Goal: Transaction & Acquisition: Purchase product/service

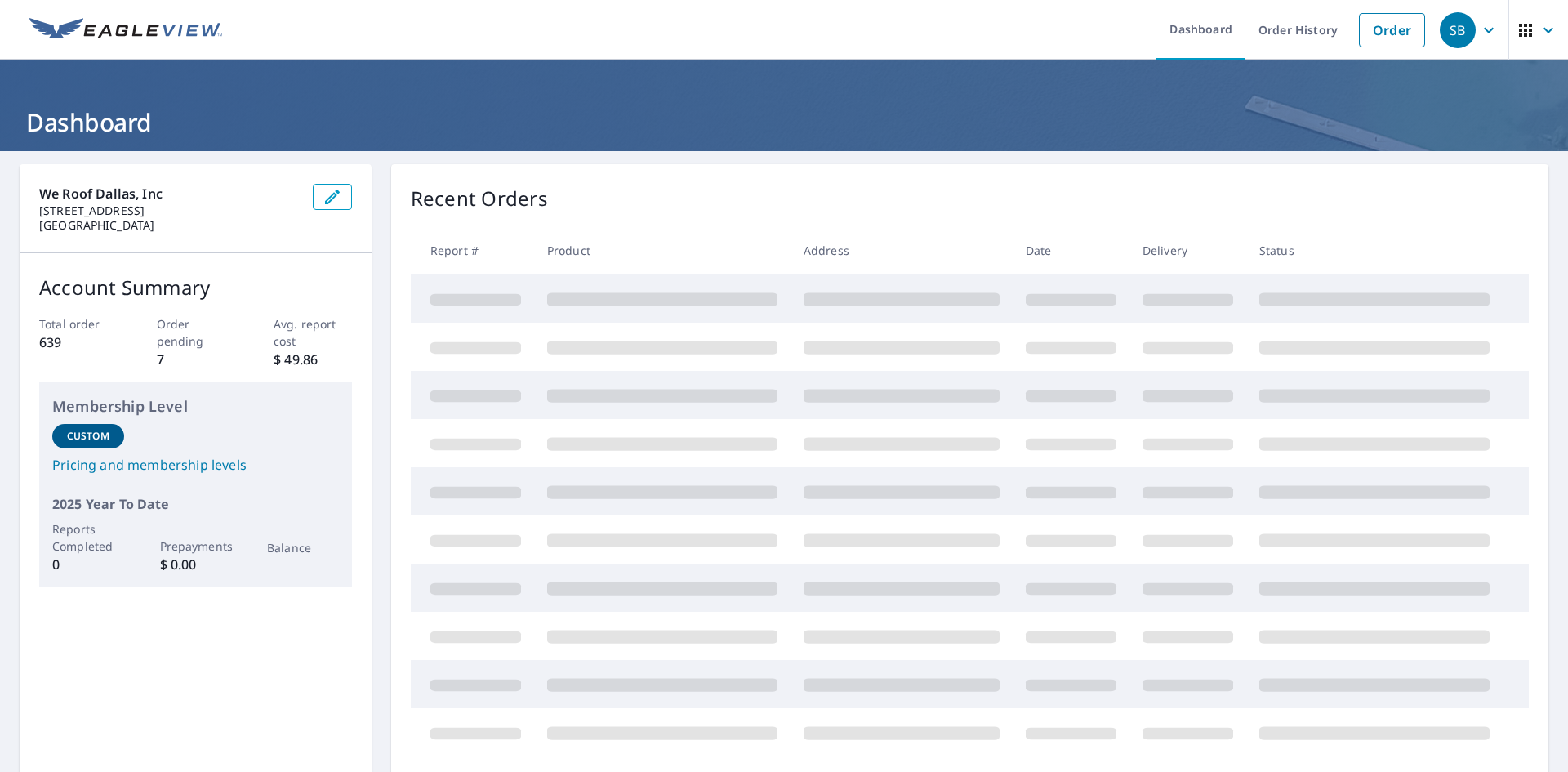
click at [1370, 30] on link "Order" at bounding box center [1392, 30] width 66 height 35
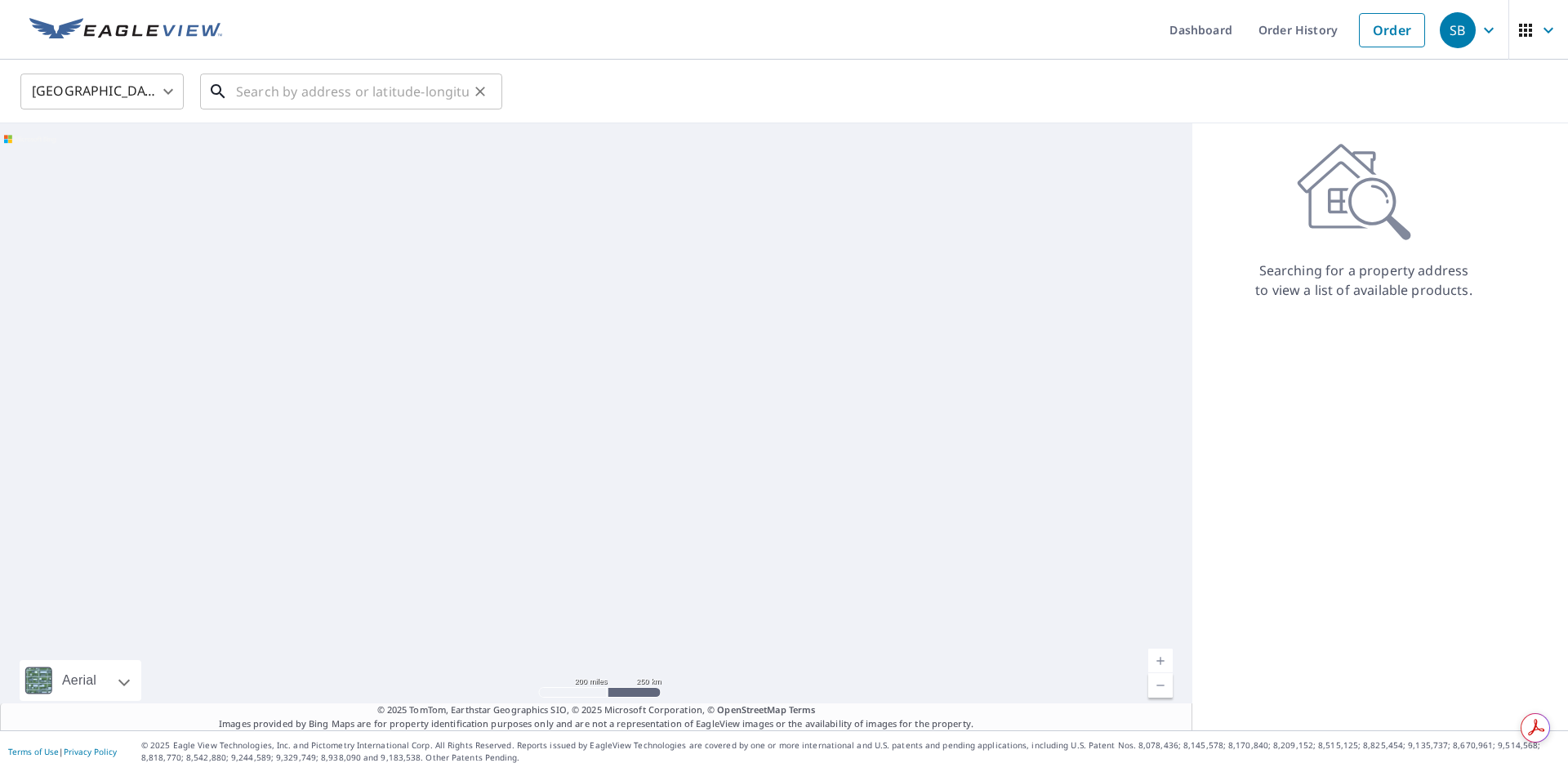
click at [324, 92] on input "text" at bounding box center [352, 91] width 233 height 46
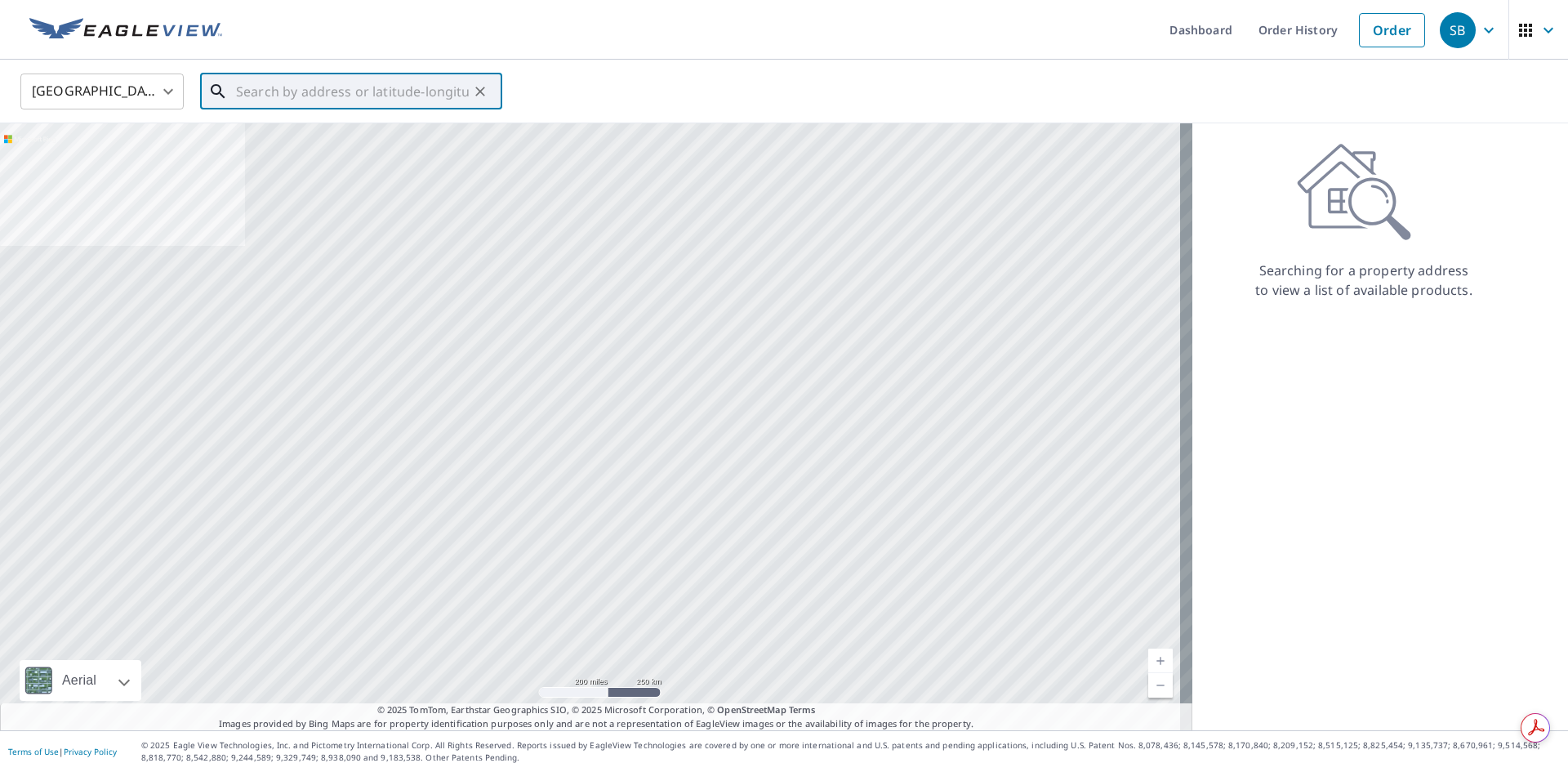
paste input "[STREET_ADDRESS][PERSON_NAME]"
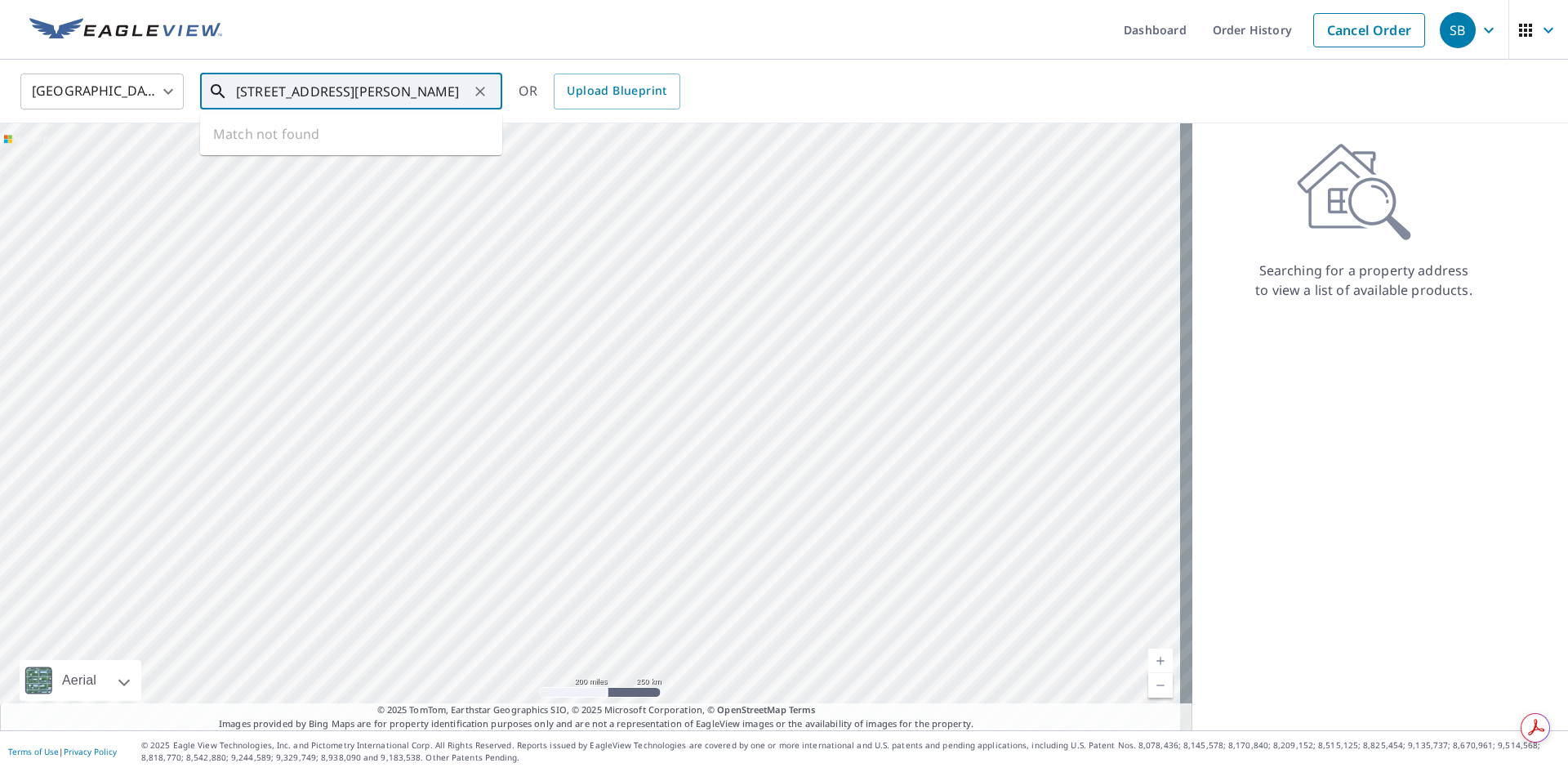
drag, startPoint x: 329, startPoint y: 87, endPoint x: 133, endPoint y: 95, distance: 196.2
click at [133, 95] on div "[GEOGRAPHIC_DATA] [GEOGRAPHIC_DATA] ​ [STREET_ADDRESS][PERSON_NAME] ​ Match not…" at bounding box center [778, 91] width 1540 height 39
click at [296, 90] on input "[STREET_ADDRESS][PERSON_NAME]" at bounding box center [352, 91] width 233 height 46
click at [383, 94] on input "[STREET_ADDRESS][PERSON_NAME]" at bounding box center [352, 91] width 233 height 46
click at [333, 161] on p "[GEOGRAPHIC_DATA]" at bounding box center [361, 157] width 257 height 16
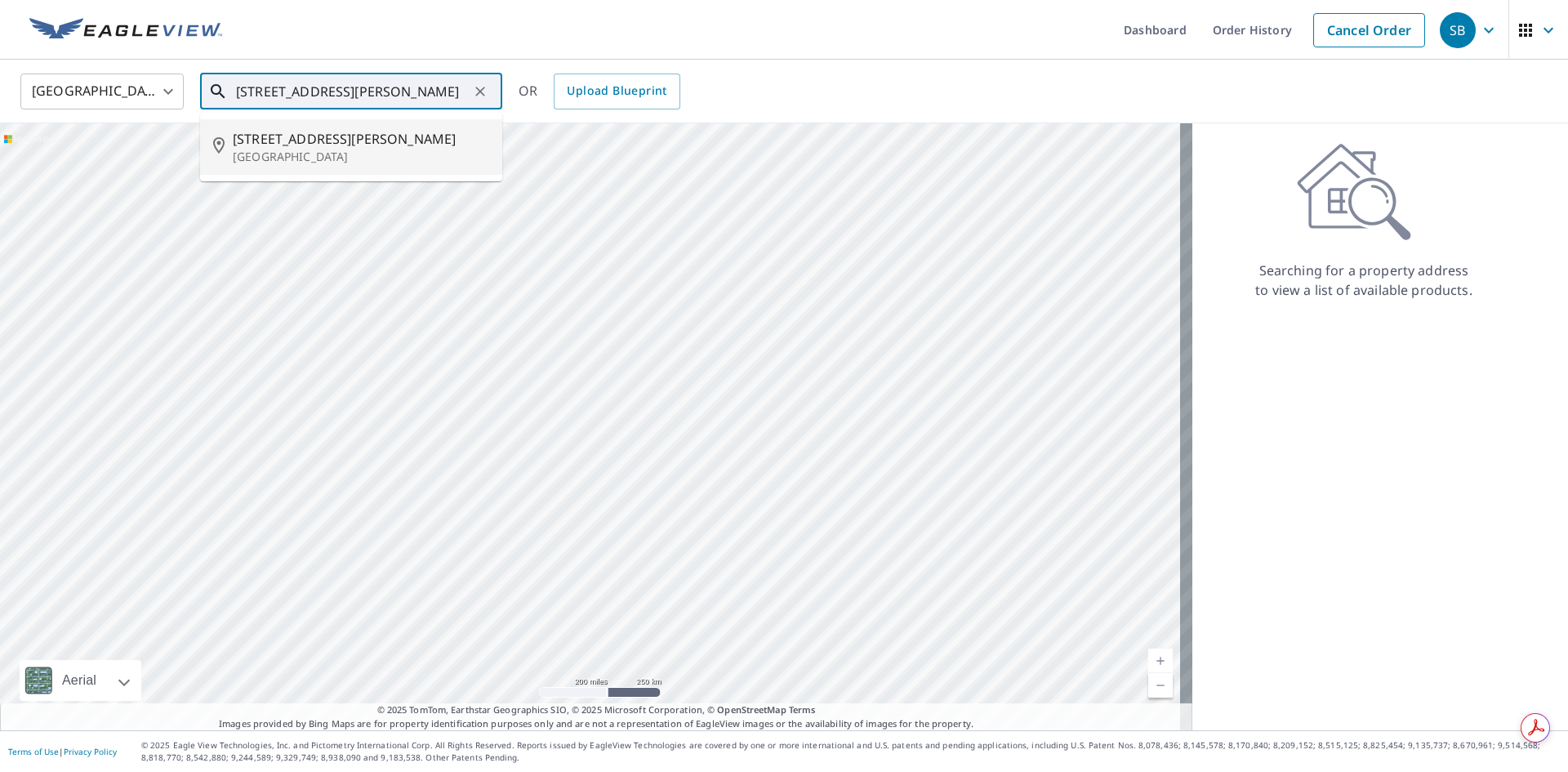
type input "[STREET_ADDRESS][PERSON_NAME]"
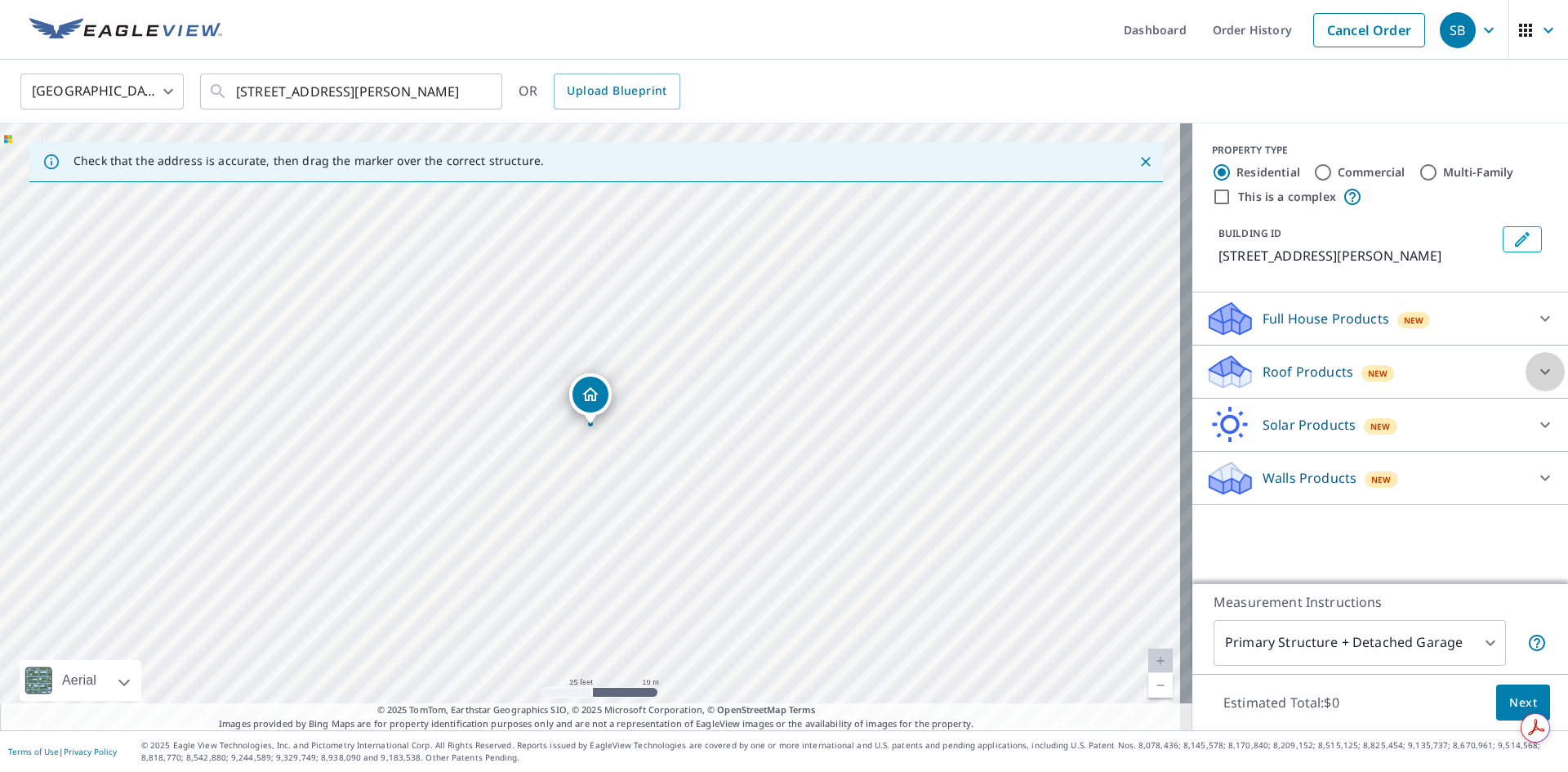
click at [1535, 377] on icon at bounding box center [1545, 372] width 20 height 20
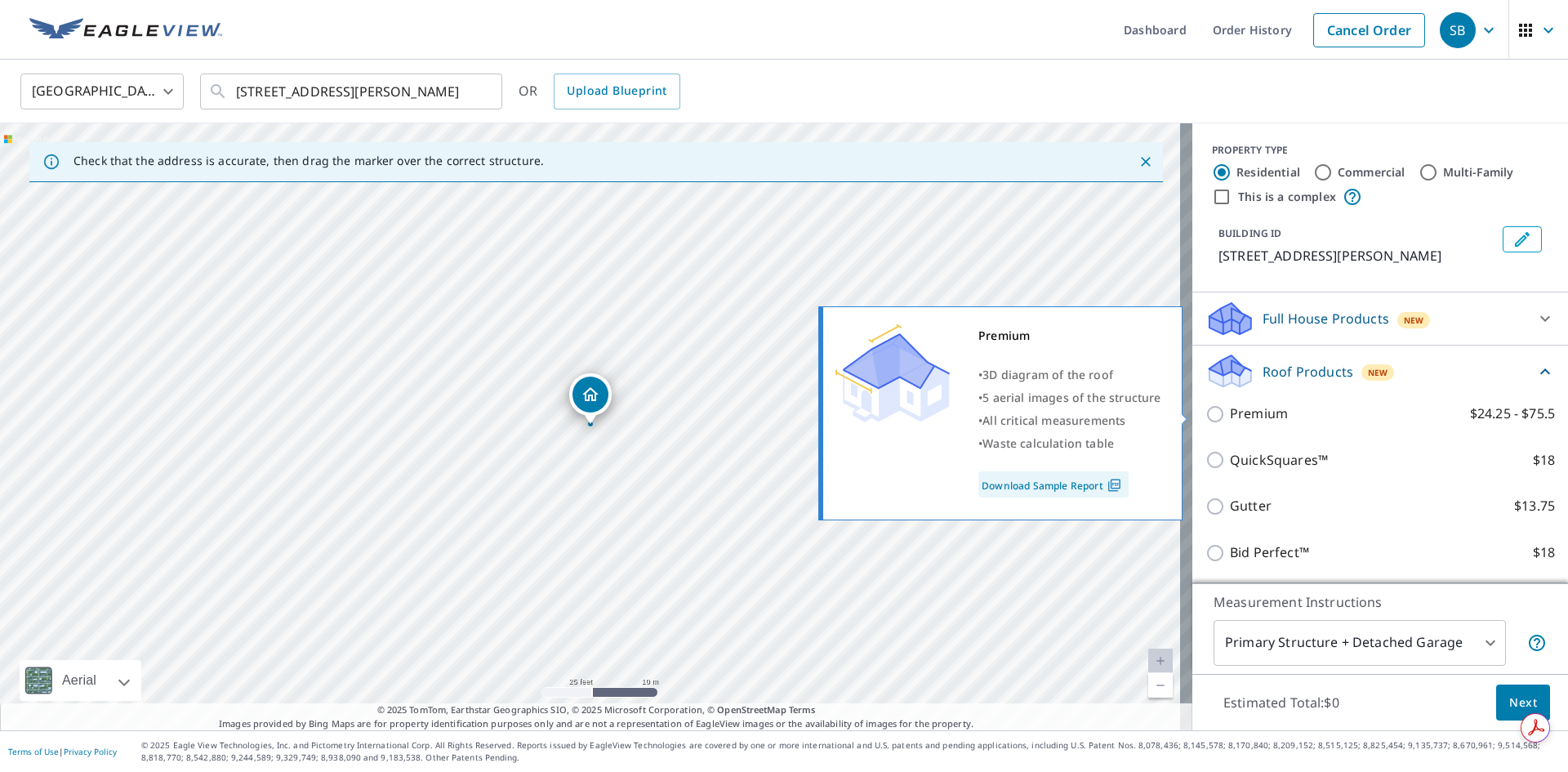
click at [1479, 420] on p "$24.25 - $75.5" at bounding box center [1513, 413] width 85 height 21
click at [1230, 420] on input "Premium $24.25 - $75.5" at bounding box center [1217, 414] width 25 height 20
checkbox input "true"
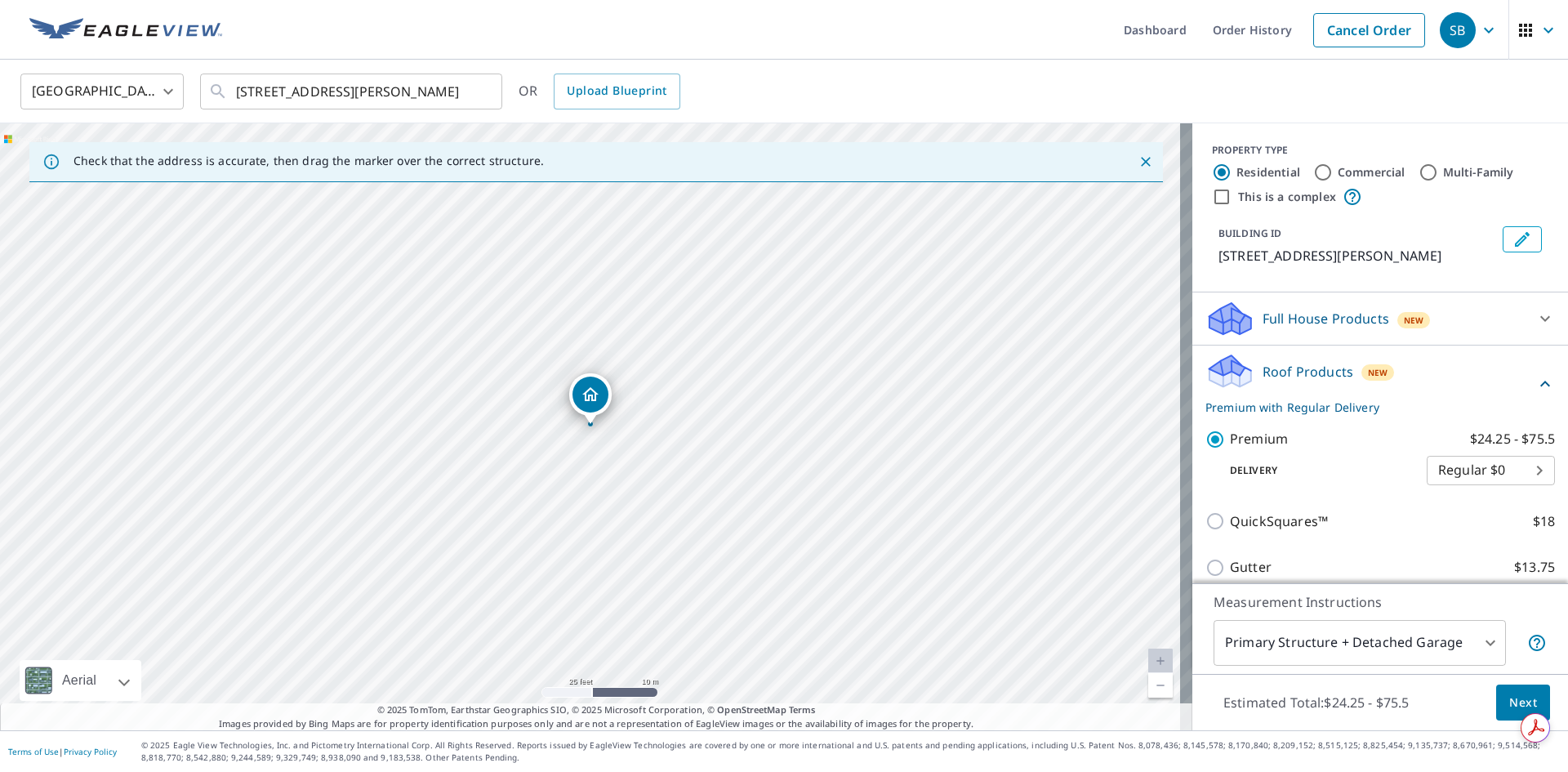
click at [1513, 698] on span "Next" at bounding box center [1522, 703] width 28 height 21
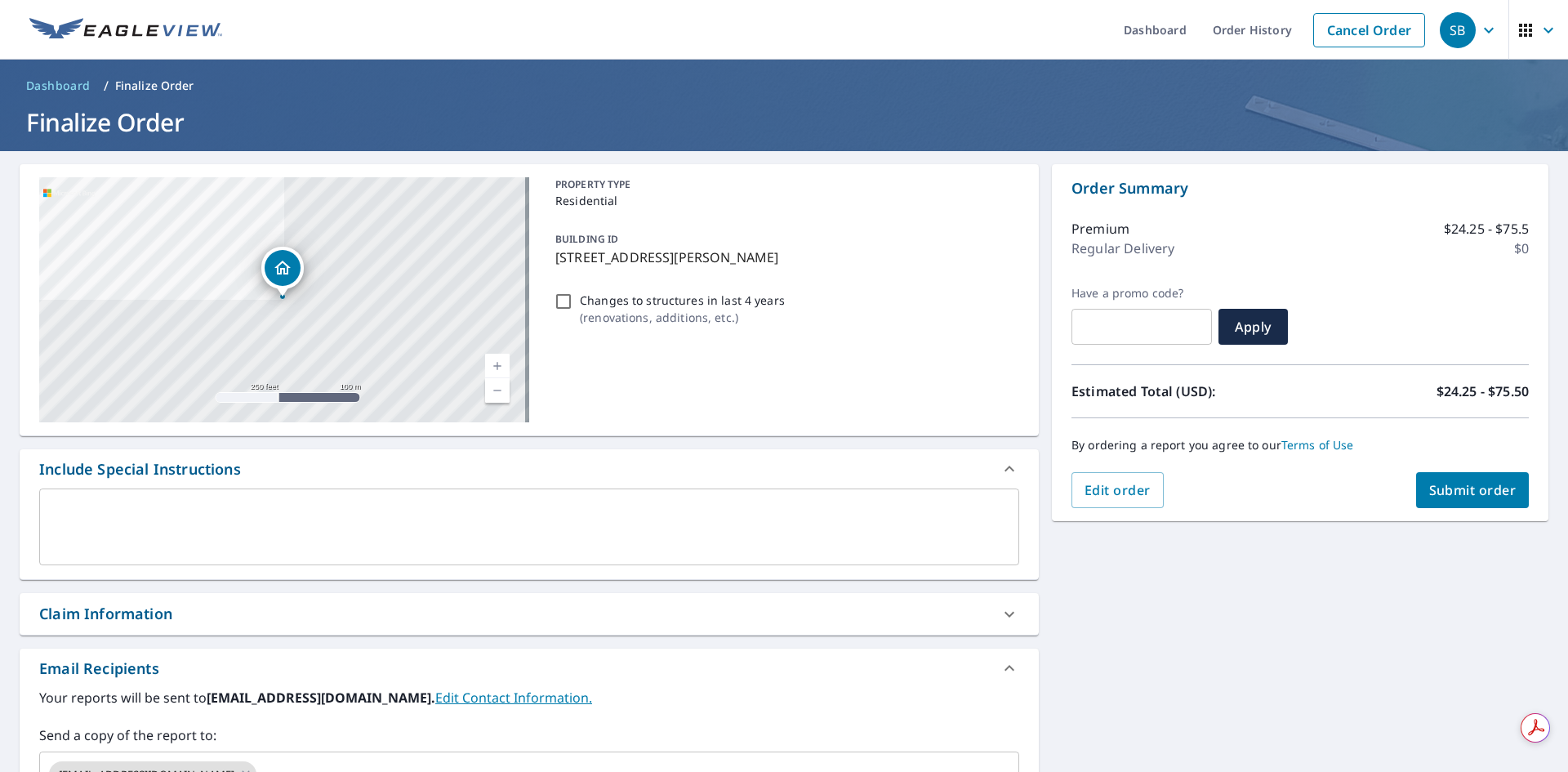
scroll to position [257, 0]
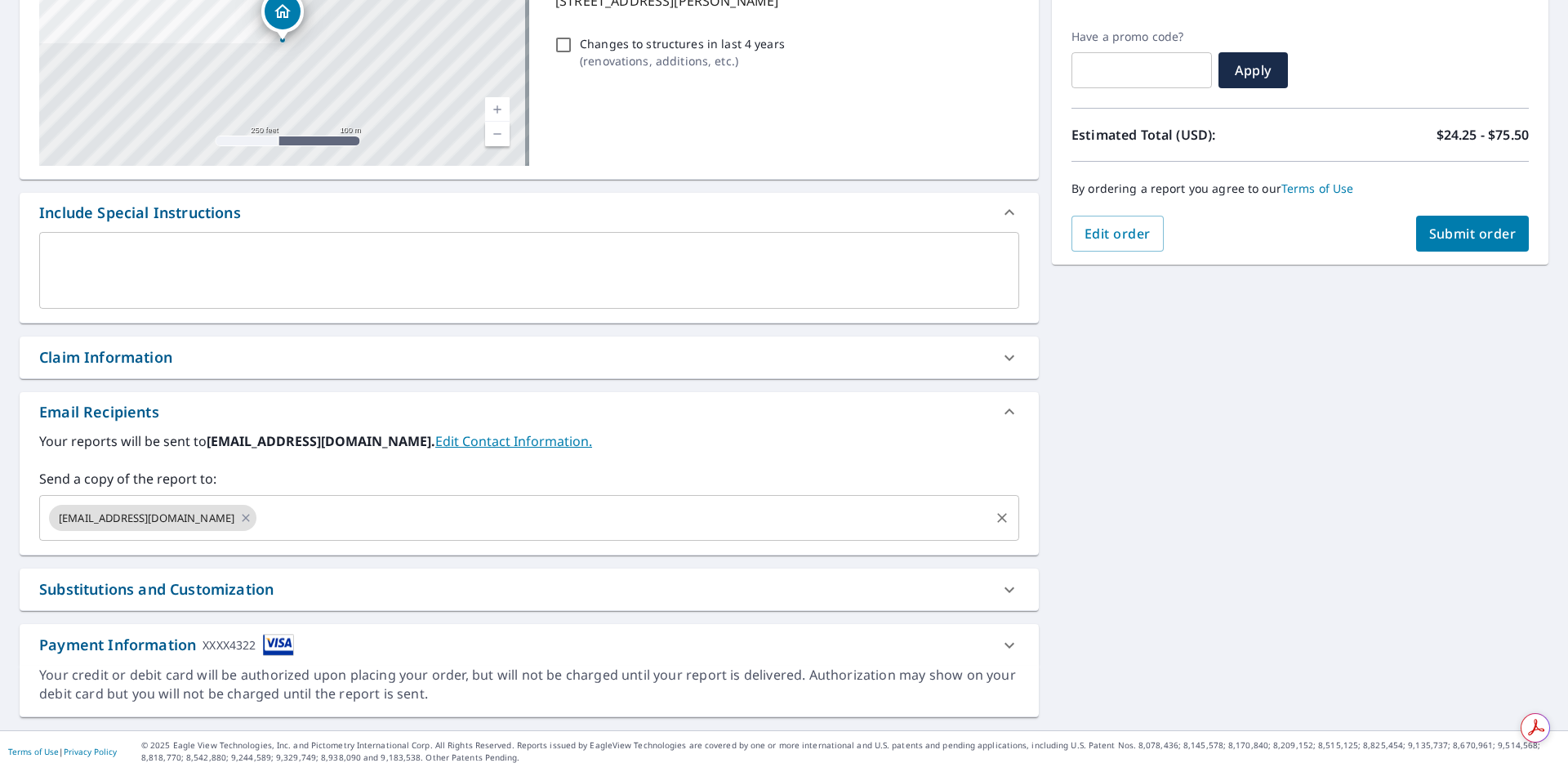
click at [311, 515] on input "text" at bounding box center [622, 517] width 728 height 31
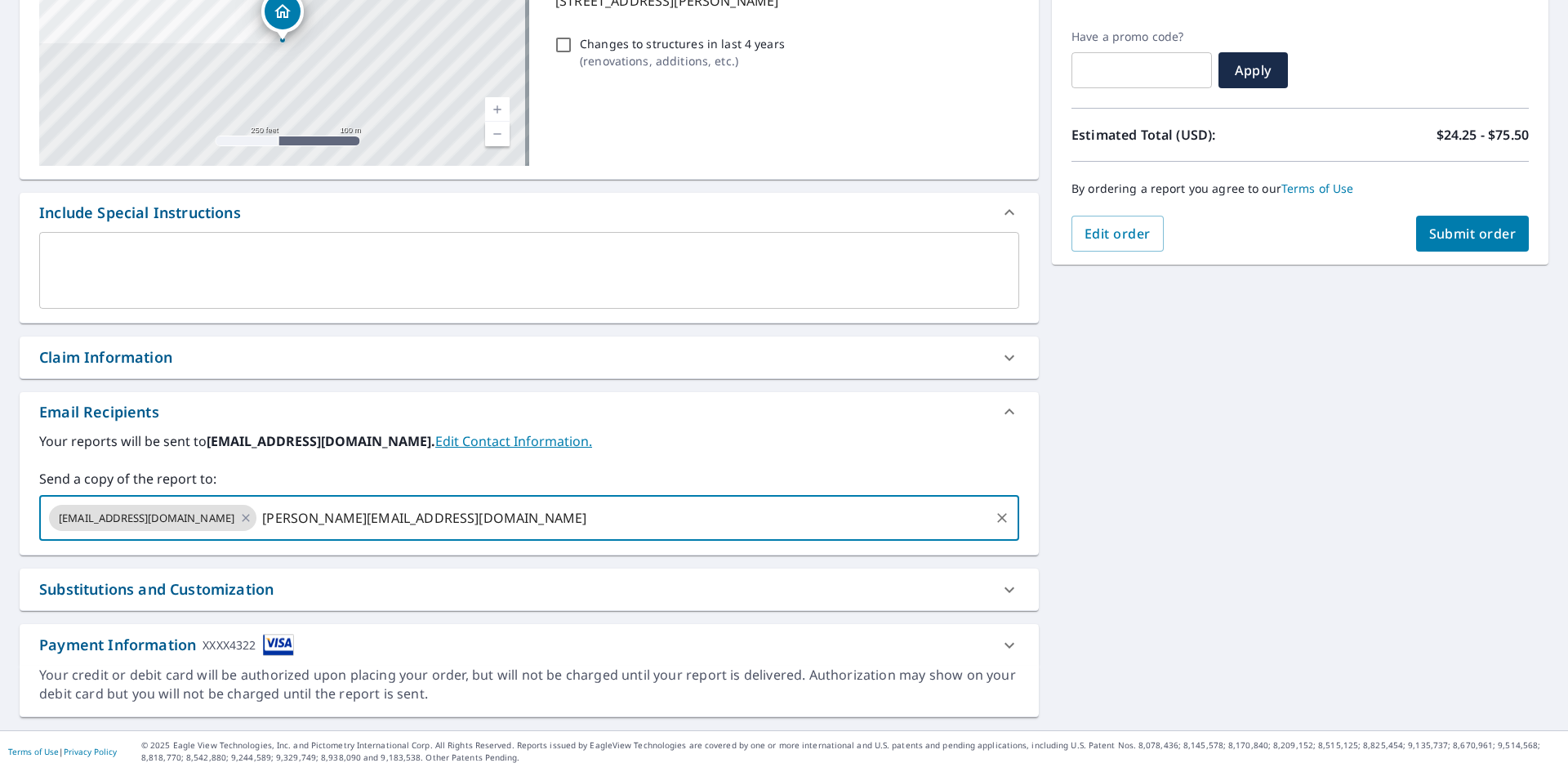
type input "[PERSON_NAME][EMAIL_ADDRESS][DOMAIN_NAME]"
click at [1447, 235] on span "Submit order" at bounding box center [1473, 234] width 87 height 18
checkbox input "true"
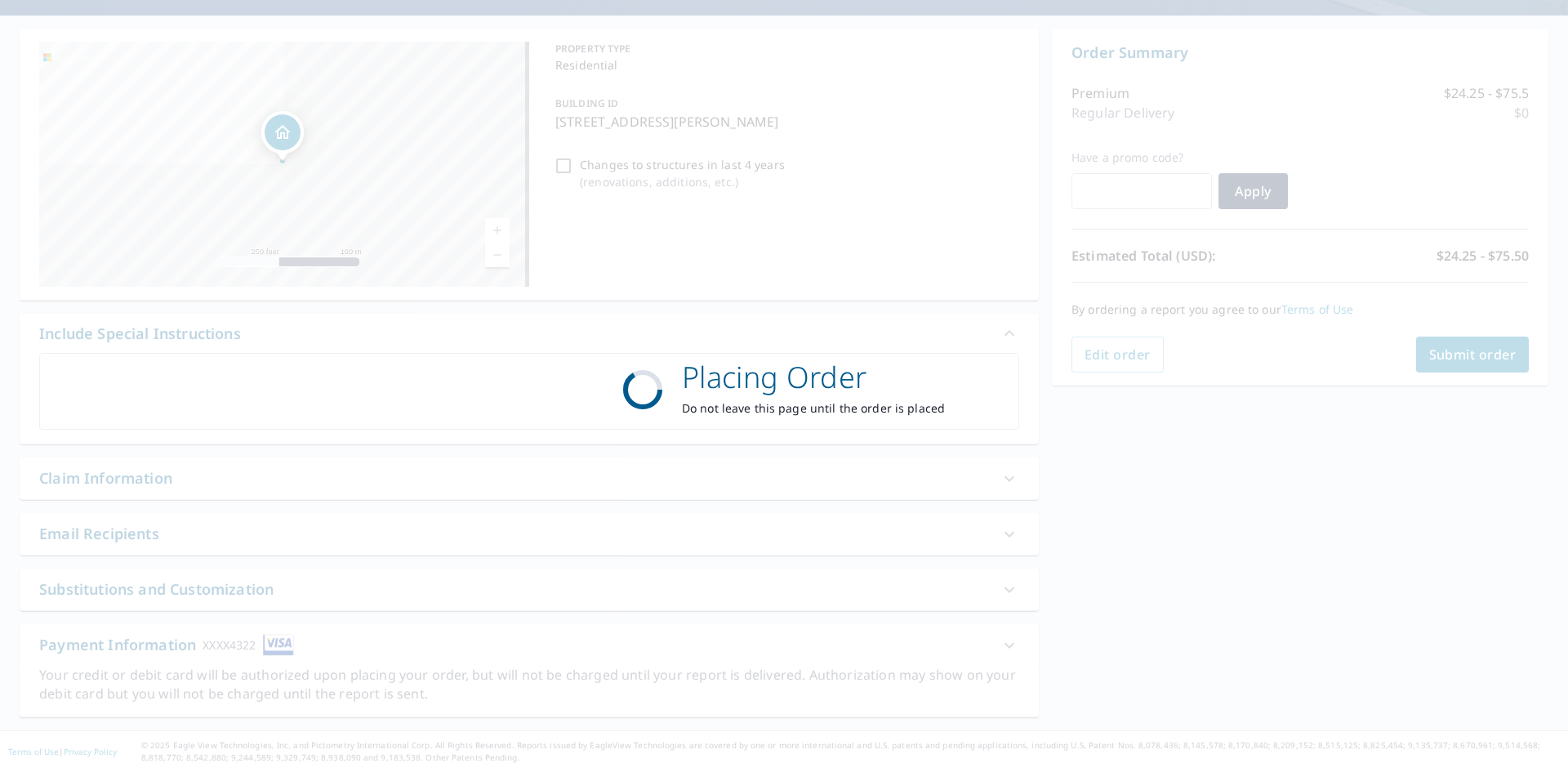
scroll to position [136, 0]
